Goal: Transaction & Acquisition: Purchase product/service

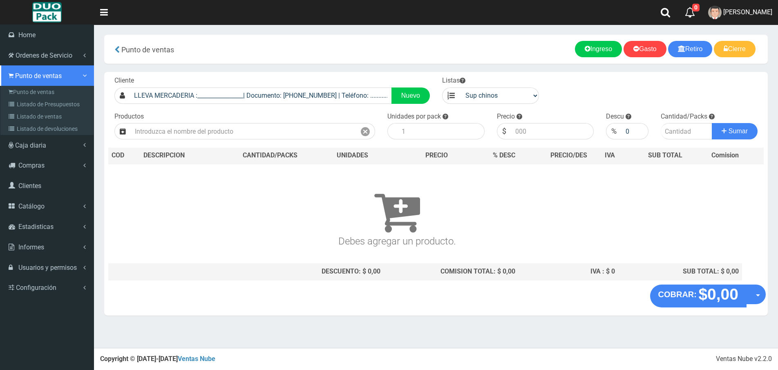
click at [16, 72] on span "Punto de ventas" at bounding box center [38, 76] width 47 height 8
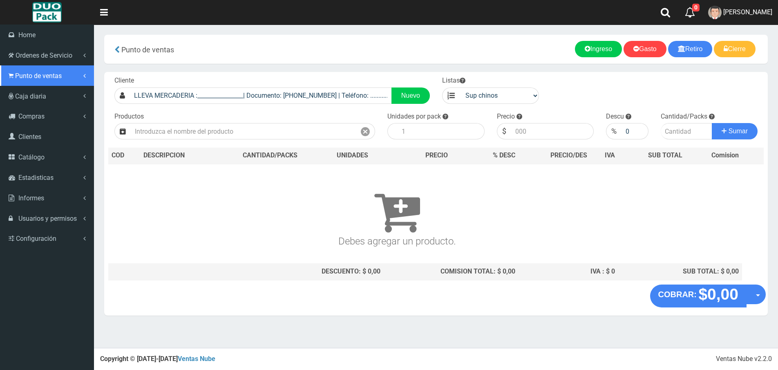
click at [36, 82] on link "Punto de ventas" at bounding box center [47, 75] width 94 height 20
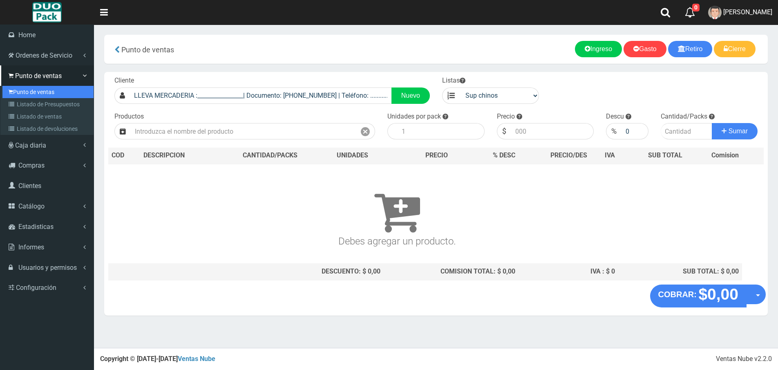
click at [21, 89] on link "Punto de ventas" at bounding box center [47, 92] width 91 height 12
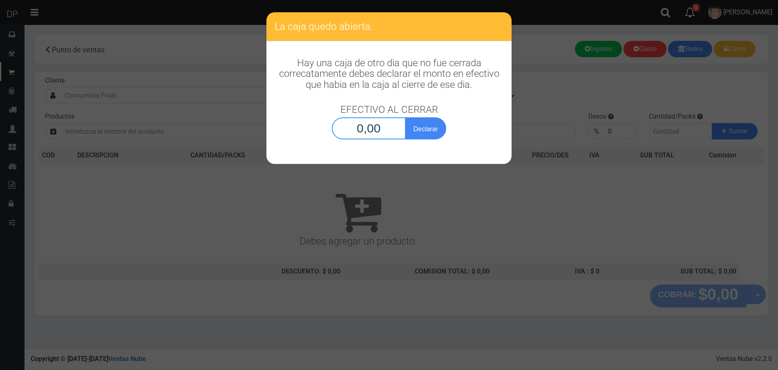
click at [383, 134] on input "0,00" at bounding box center [369, 128] width 74 height 22
type input "1,00"
click at [405, 117] on button "Declarar" at bounding box center [425, 128] width 41 height 22
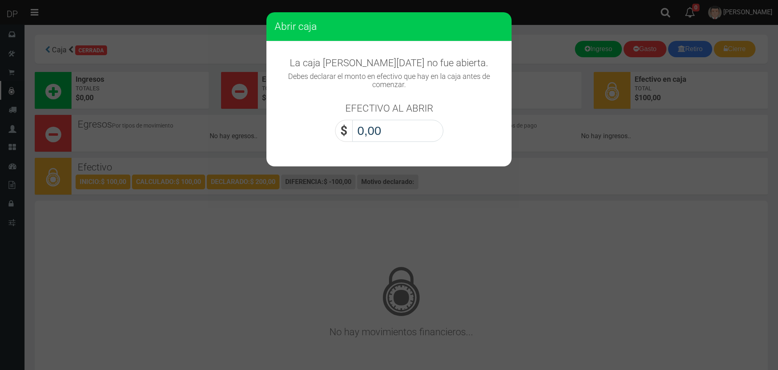
click at [384, 132] on input "0,00" at bounding box center [397, 131] width 91 height 22
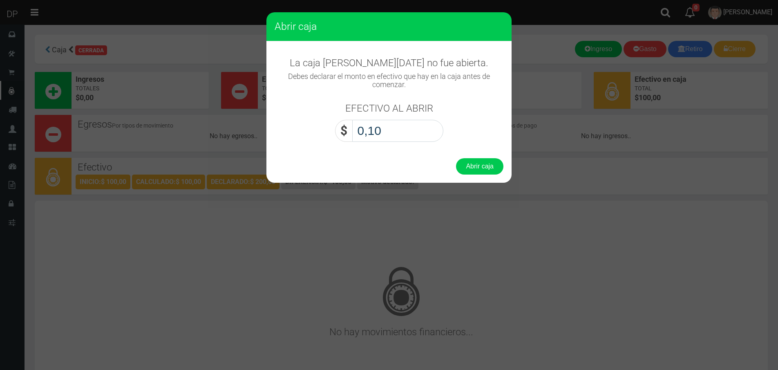
type input "1,00"
click at [456, 158] on button "Abrir caja" at bounding box center [479, 166] width 47 height 16
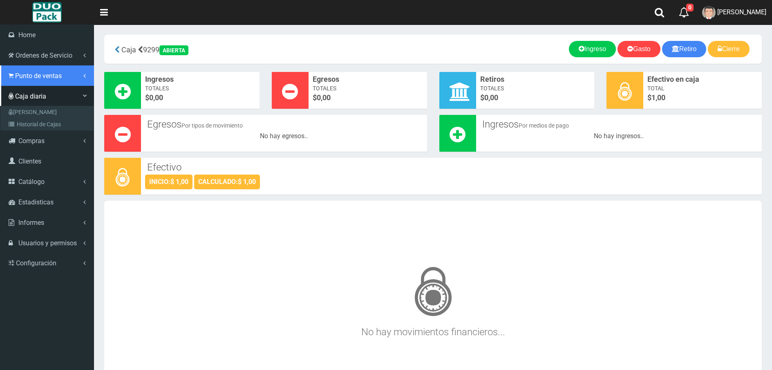
click at [25, 77] on span "Punto de ventas" at bounding box center [38, 76] width 47 height 8
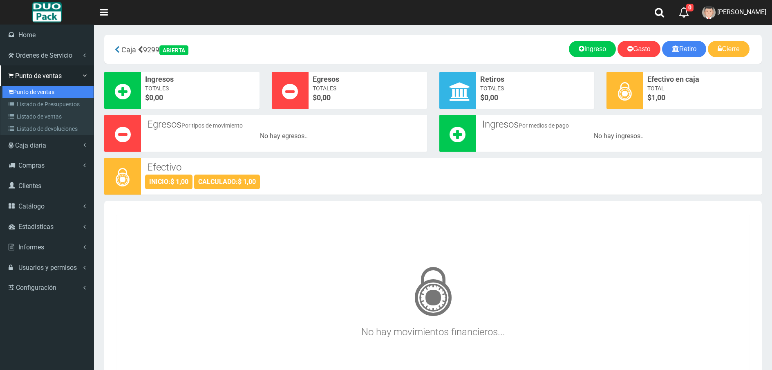
click at [27, 89] on link "Punto de ventas" at bounding box center [47, 92] width 91 height 12
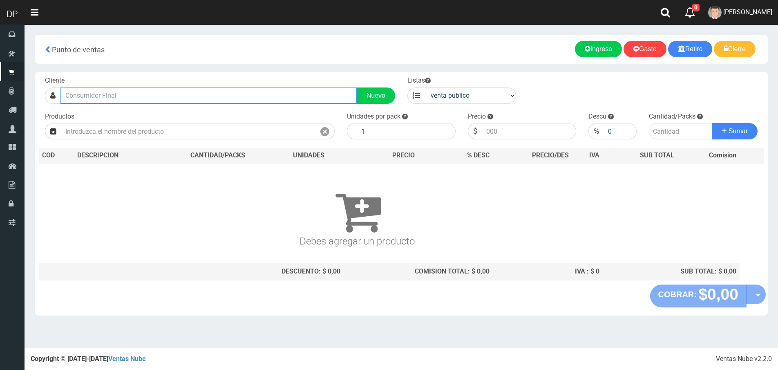
click at [107, 96] on input "text" at bounding box center [208, 95] width 297 height 16
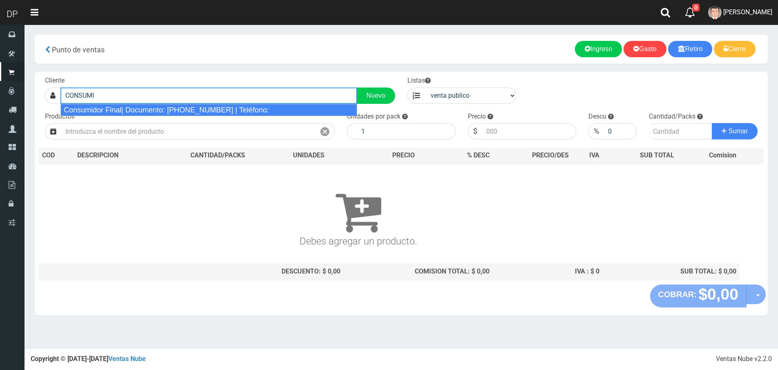
click at [109, 109] on div "Consumidor Final| Documento: 65466464 | Teléfono:" at bounding box center [208, 110] width 297 height 12
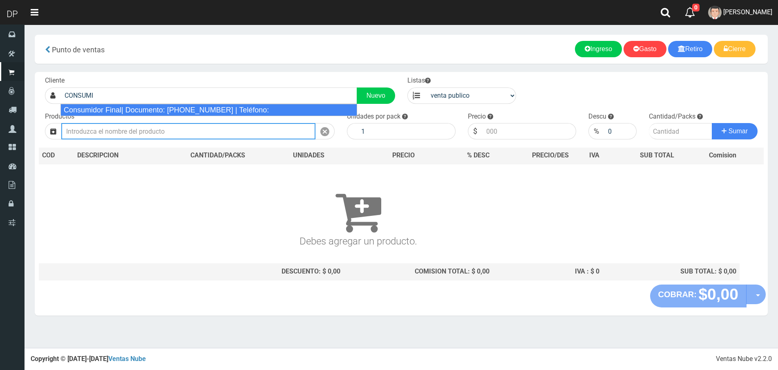
type input "Consumidor Final| Documento: 65466464 | Teléfono:"
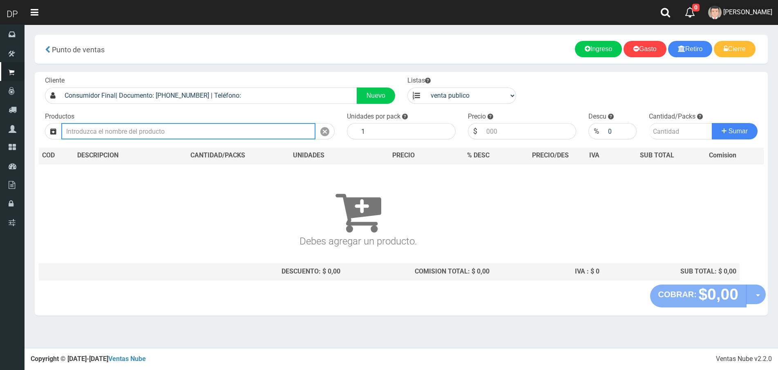
click at [110, 134] on input "text" at bounding box center [188, 131] width 254 height 16
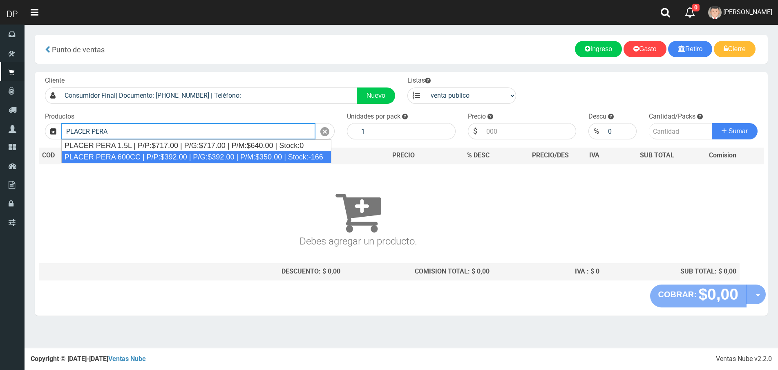
click at [116, 154] on div "PLACER PERA 600CC | P/P:$392.00 | P/G:$392.00 | P/M:$350.00 | Stock:-166" at bounding box center [196, 157] width 270 height 12
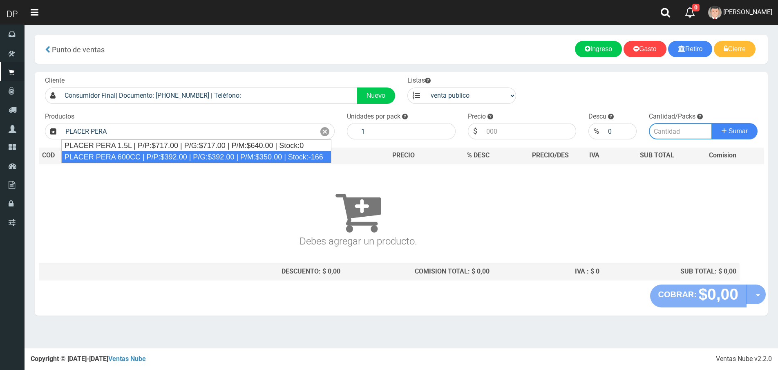
type input "PLACER PERA 600CC | P/P:$392.00 | P/G:$392.00 | P/M:$350.00 | Stock:-166"
type input "12"
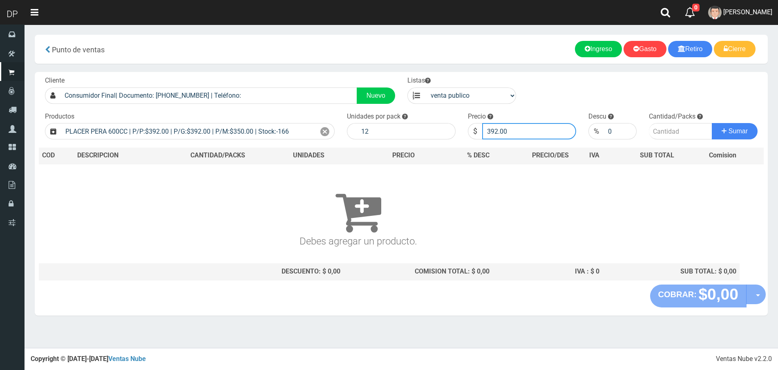
click at [507, 134] on input "392.00" at bounding box center [529, 131] width 94 height 16
type input "388"
type input "388.00"
click at [712, 123] on button "Sumar" at bounding box center [735, 131] width 46 height 16
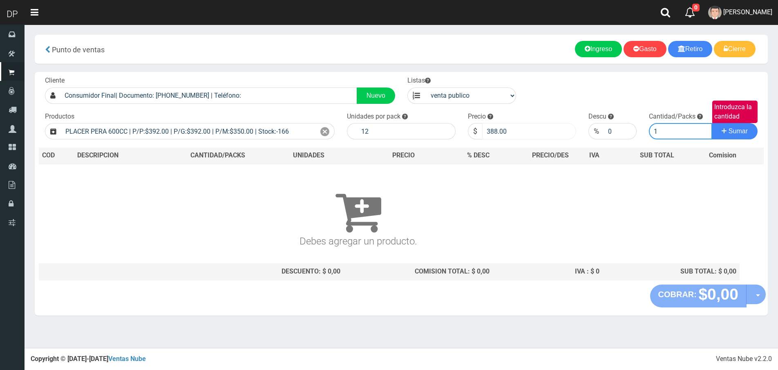
type input "1"
click at [712, 123] on button "Sumar" at bounding box center [735, 131] width 46 height 16
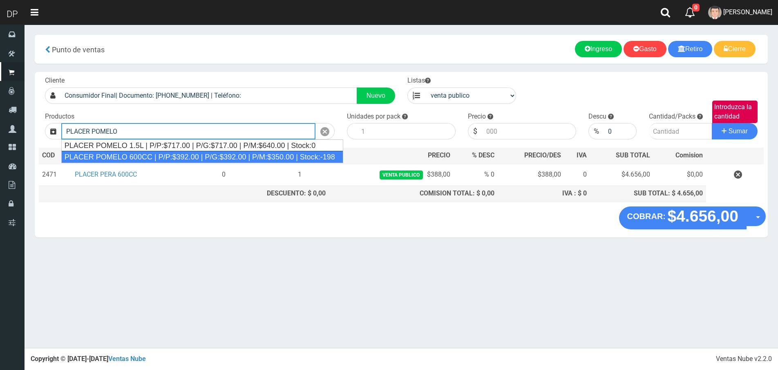
click at [139, 156] on div "PLACER POMELO 600CC | P/P:$392.00 | P/G:$392.00 | P/M:$350.00 | Stock:-198" at bounding box center [202, 157] width 282 height 12
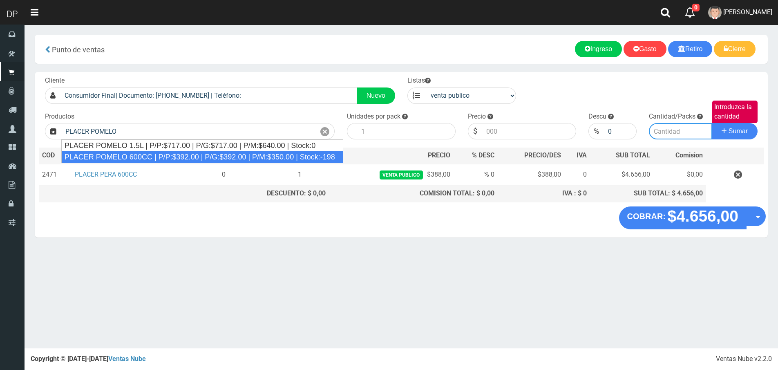
type input "PLACER POMELO 600CC | P/P:$392.00 | P/G:$392.00 | P/M:$350.00 | Stock:-198"
type input "12"
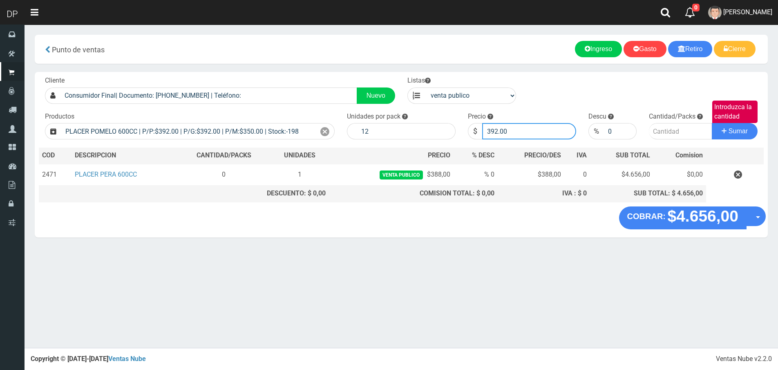
click at [520, 130] on input "392.00" at bounding box center [529, 131] width 94 height 16
type input "388"
type input "388.00"
click at [712, 123] on button "Sumar" at bounding box center [735, 131] width 46 height 16
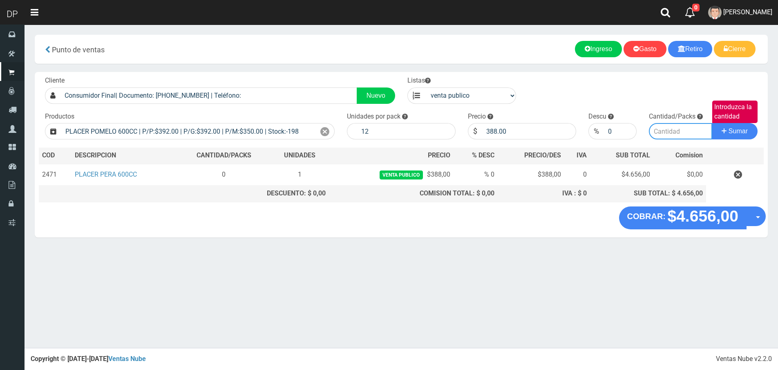
click at [680, 134] on input "Introduzca la cantidad" at bounding box center [680, 131] width 63 height 16
type input "1"
click at [712, 123] on button "Sumar" at bounding box center [735, 131] width 46 height 16
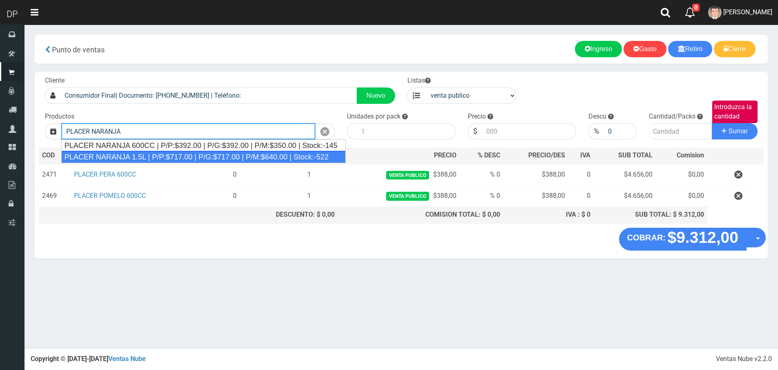
click at [176, 157] on div "PLACER NARANJA 1.5L | P/P:$717.00 | P/G:$717.00 | P/M:$640.00 | Stock:-522" at bounding box center [203, 157] width 284 height 12
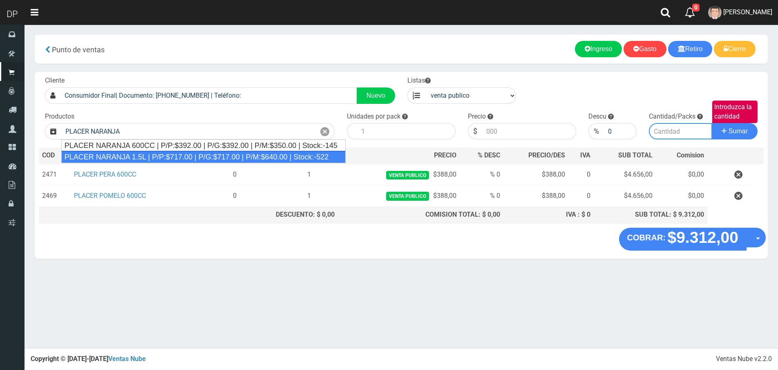
type input "PLACER NARANJA 1.5L | P/P:$717.00 | P/G:$717.00 | P/M:$640.00 | Stock:-522"
type input "6"
type input "717.00"
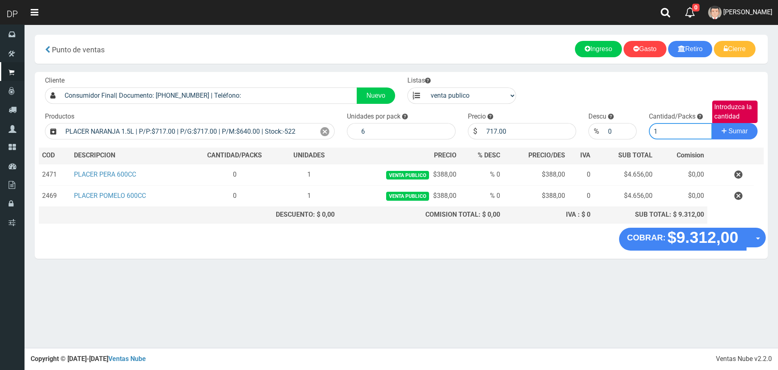
type input "1"
click at [712, 123] on button "Sumar" at bounding box center [735, 131] width 46 height 16
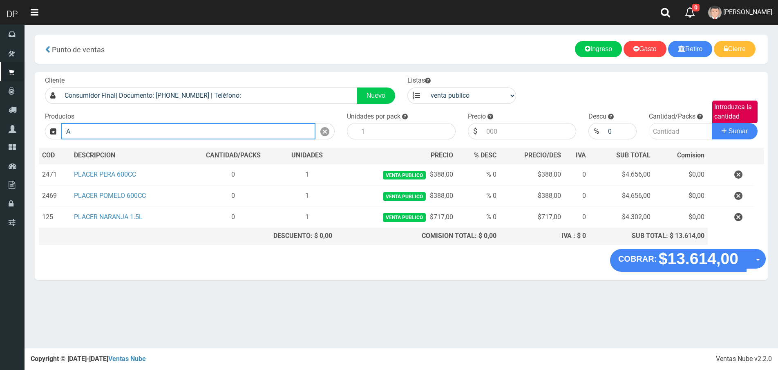
type input "A"
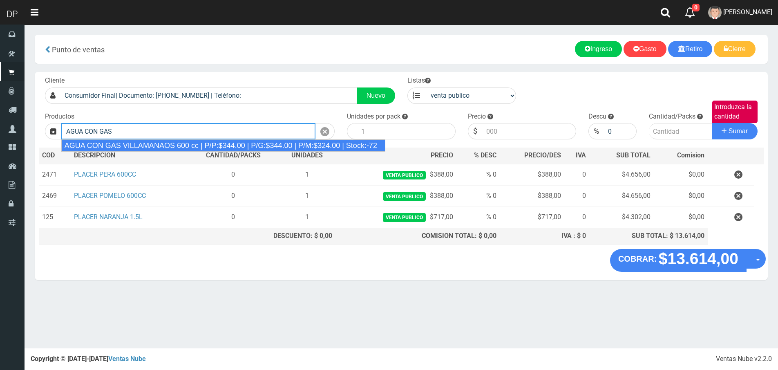
click at [179, 143] on div "AGUA CON GAS VILLAMANAOS 600 cc | P/P:$344.00 | P/G:$344.00 | P/M:$324.00 | Sto…" at bounding box center [223, 145] width 324 height 12
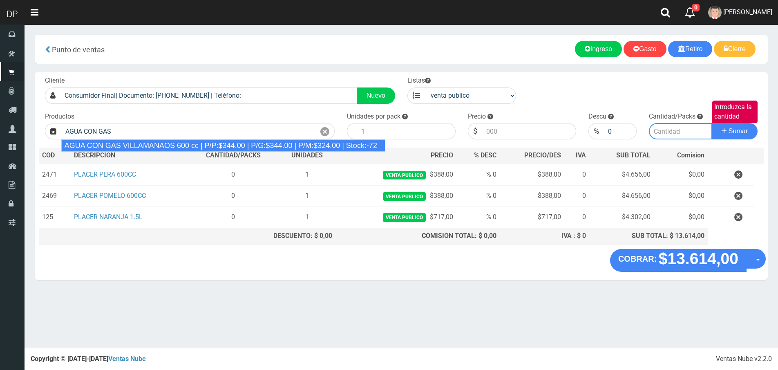
type input "AGUA CON GAS VILLAMANAOS 600 cc | P/P:$344.00 | P/G:$344.00 | P/M:$324.00 | Sto…"
type input "12"
type input "344.00"
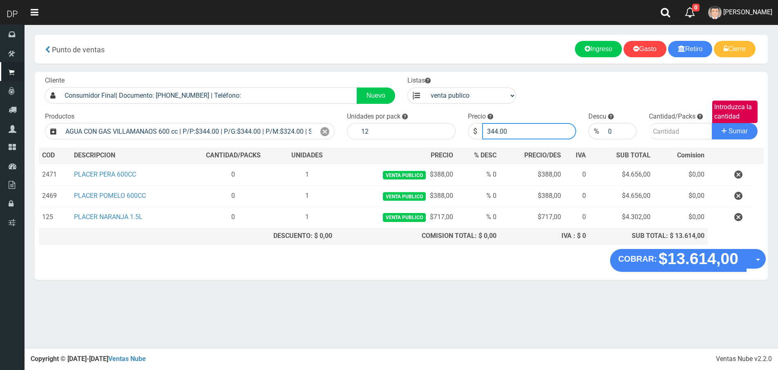
click at [537, 133] on input "344.00" at bounding box center [529, 131] width 94 height 16
type input "324"
type input "324.00"
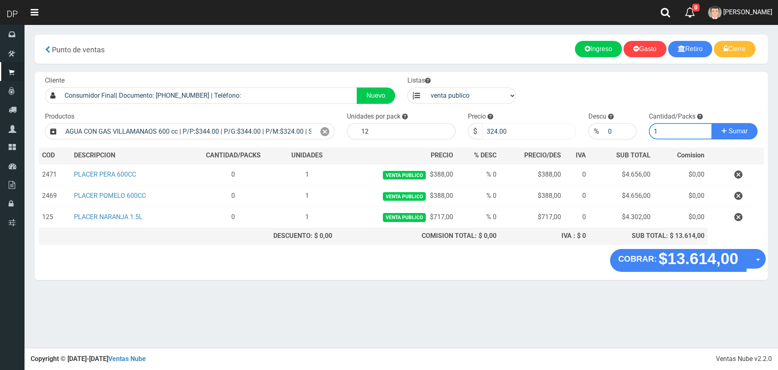
type input "1"
click at [712, 123] on button "Sumar" at bounding box center [735, 131] width 46 height 16
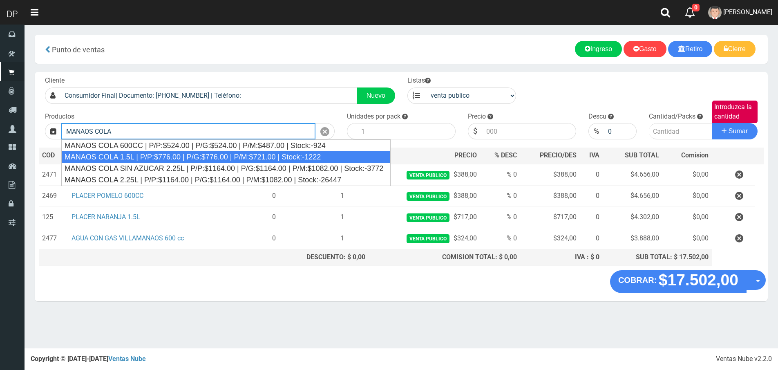
click at [160, 154] on div "MANAOS COLA 1.5L | P/P:$776.00 | P/G:$776.00 | P/M:$721.00 | Stock:-1222" at bounding box center [225, 157] width 329 height 12
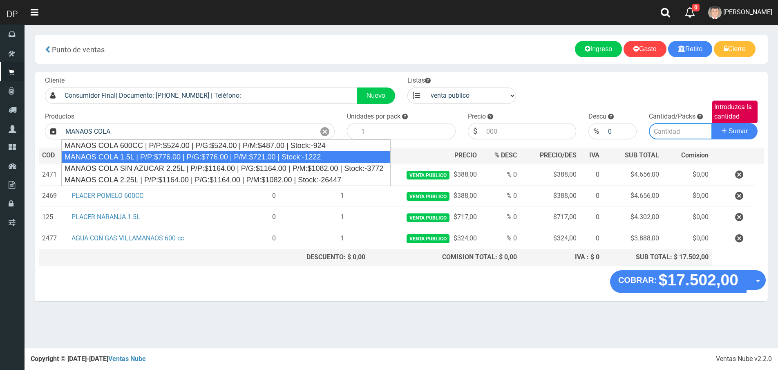
type input "MANAOS COLA 1.5L | P/P:$776.00 | P/G:$776.00 | P/M:$721.00 | Stock:-1222"
type input "6"
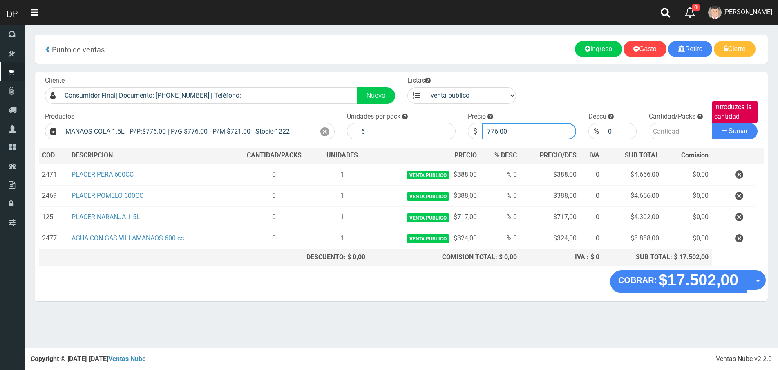
click at [551, 136] on input "776.00" at bounding box center [529, 131] width 94 height 16
type input "721"
type input "721.00"
type input "1"
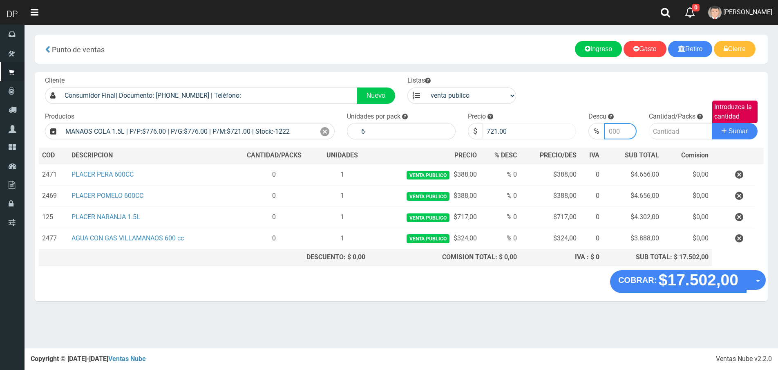
type input "0"
type input "1"
click at [712, 123] on button "Sumar" at bounding box center [735, 131] width 46 height 16
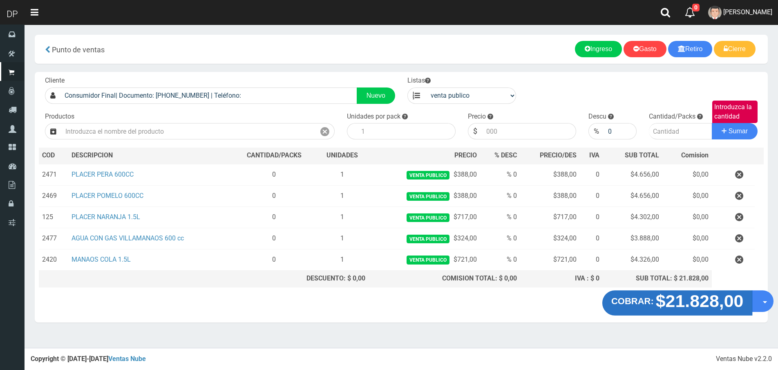
click at [633, 304] on strong "COBRAR:" at bounding box center [632, 301] width 42 height 10
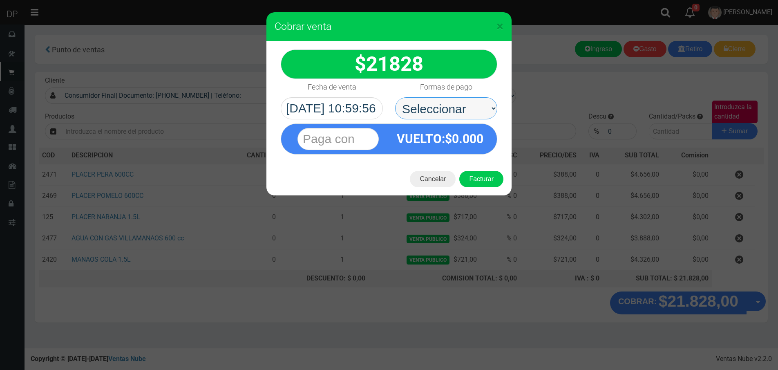
drag, startPoint x: 435, startPoint y: 107, endPoint x: 438, endPoint y: 117, distance: 10.9
click at [435, 107] on select "Seleccionar Efectivo Tarjeta de Crédito Depósito Débito" at bounding box center [446, 108] width 102 height 22
select select "Efectivo"
click at [395, 97] on select "Seleccionar Efectivo Tarjeta de Crédito Depósito Débito" at bounding box center [446, 108] width 102 height 22
click at [481, 185] on button "Facturar" at bounding box center [481, 179] width 44 height 16
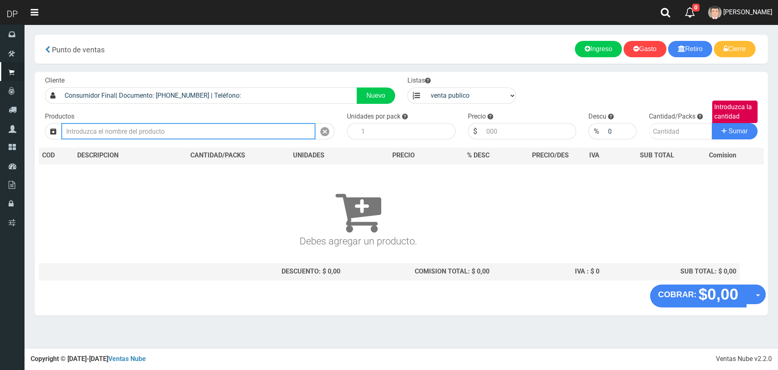
click at [137, 134] on input "text" at bounding box center [188, 131] width 254 height 16
